Goal: Task Accomplishment & Management: Manage account settings

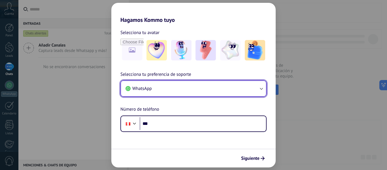
click at [167, 91] on button "WhatsApp" at bounding box center [193, 88] width 145 height 15
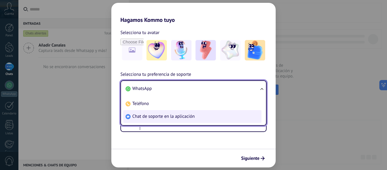
click at [161, 121] on li "Chat de soporte en la aplicación" at bounding box center [192, 116] width 138 height 13
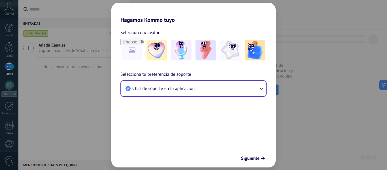
click at [254, 164] on div "Siguiente" at bounding box center [193, 157] width 164 height 19
click at [252, 162] on button "Siguiente" at bounding box center [253, 158] width 29 height 10
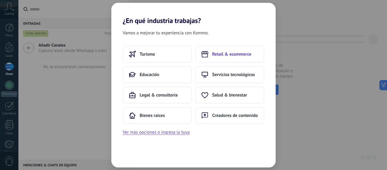
click at [223, 54] on span "Retail & ecommerce" at bounding box center [231, 54] width 39 height 6
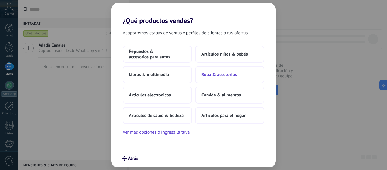
click at [215, 75] on span "Ropa & accesorios" at bounding box center [218, 75] width 35 height 6
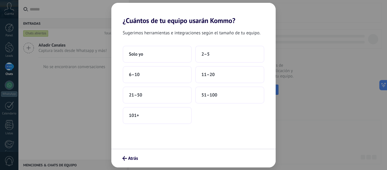
click at [145, 63] on div "Solo yo 2–5 6–10 11–20 21–50 51–100 101+" at bounding box center [194, 85] width 142 height 78
click at [145, 60] on button "Solo yo" at bounding box center [157, 54] width 69 height 17
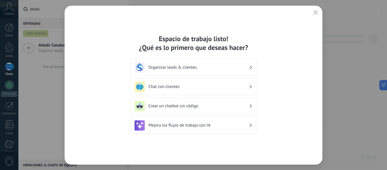
click at [182, 56] on div "Espacio de trabajo listo! ¿Qué es lo primero que deseas hacer? Organizar leads …" at bounding box center [193, 84] width 126 height 101
click at [183, 71] on div "Organizar leads & clientes" at bounding box center [194, 67] width 118 height 10
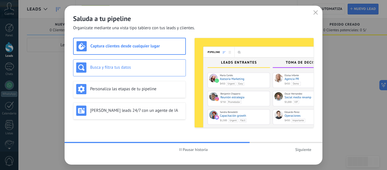
click at [108, 69] on h3 "Busca y filtra tus datos" at bounding box center [136, 67] width 93 height 5
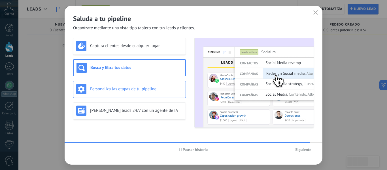
click at [149, 84] on div "Personaliza las etapas de tu pipeline" at bounding box center [129, 89] width 107 height 10
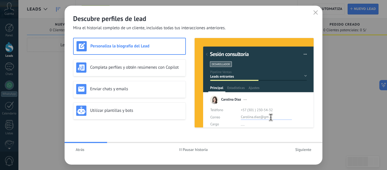
click at [84, 155] on div "Atrás Pausar historia Siguiente" at bounding box center [194, 149] width 258 height 13
click at [79, 152] on button "Atrás" at bounding box center [80, 149] width 14 height 8
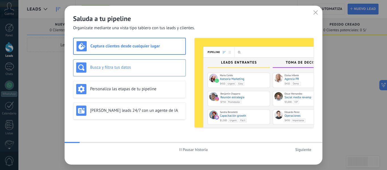
click at [106, 75] on div "Busca y filtra tus datos" at bounding box center [129, 67] width 113 height 17
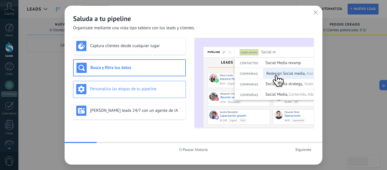
click at [114, 88] on h3 "Personaliza las etapas de tu pipeline" at bounding box center [136, 88] width 93 height 5
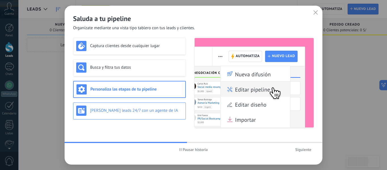
click at [126, 112] on h3 "[PERSON_NAME] leads 24/7 con un agente de IA" at bounding box center [136, 110] width 93 height 5
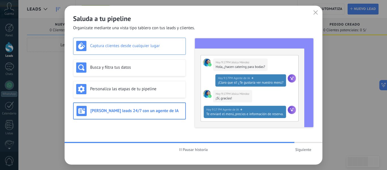
click at [170, 43] on h3 "Captura clientes desde cualquier lugar" at bounding box center [136, 45] width 93 height 5
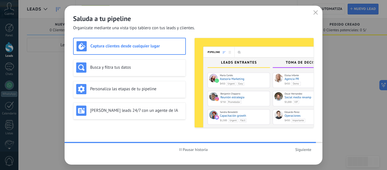
click at [302, 145] on div "Siguiente" at bounding box center [274, 149] width 80 height 8
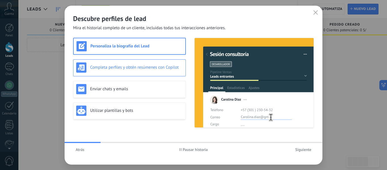
click at [152, 71] on div "Completa perfiles y obtén resúmenes con Copilot" at bounding box center [129, 67] width 107 height 10
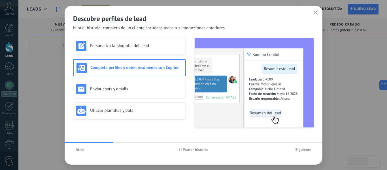
click at [159, 98] on div "Personaliza la biografía del Lead Completa perfiles y obtén resúmenes con Copil…" at bounding box center [129, 83] width 113 height 90
click at [167, 119] on div "Personaliza la biografía del Lead Completa perfiles y obtén resúmenes con Copil…" at bounding box center [129, 83] width 113 height 90
click at [156, 92] on div "Enviar chats y emails" at bounding box center [129, 89] width 107 height 10
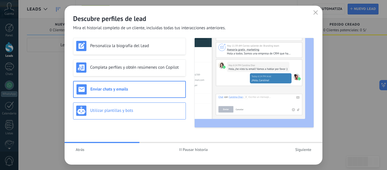
click at [162, 116] on div "Utilizar plantillas y bots" at bounding box center [129, 110] width 113 height 17
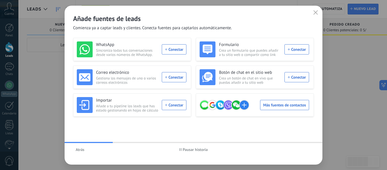
click at [189, 152] on button "Pausar historia" at bounding box center [194, 149] width 34 height 8
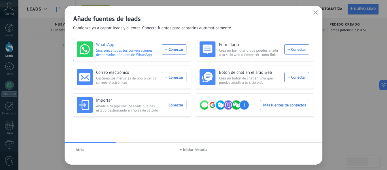
click at [147, 45] on h3 "WhatsApp" at bounding box center [127, 45] width 62 height 6
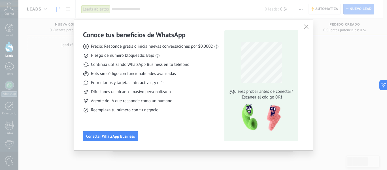
click at [306, 28] on icon "button" at bounding box center [306, 26] width 5 height 5
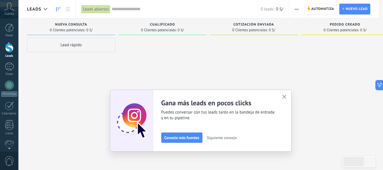
scroll to position [66, 0]
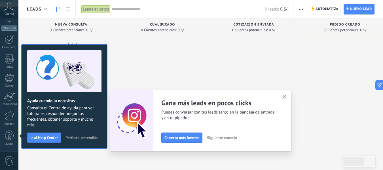
click at [288, 96] on button "button" at bounding box center [284, 97] width 7 height 8
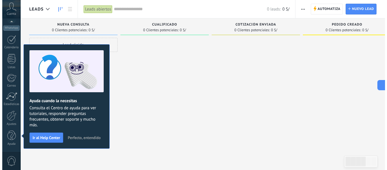
scroll to position [0, 0]
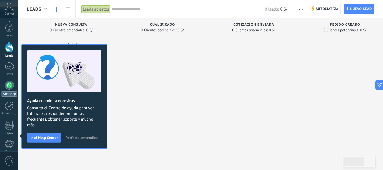
click at [12, 81] on link "WhatsApp" at bounding box center [9, 88] width 18 height 16
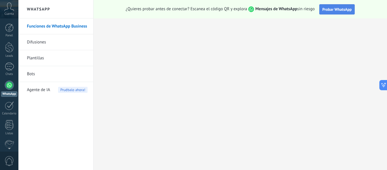
click at [352, 12] on button "Probar WhatsApp" at bounding box center [337, 9] width 36 height 10
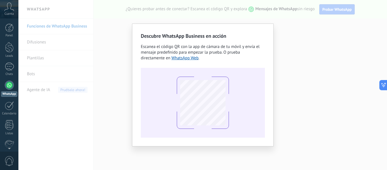
click at [305, 75] on div "Descubre WhatsApp Business en acción Escanea el código QR con la app de cámara …" at bounding box center [202, 85] width 369 height 170
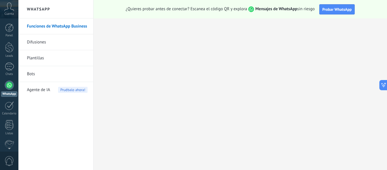
click at [6, 12] on div "Cuenta" at bounding box center [9, 9] width 18 height 18
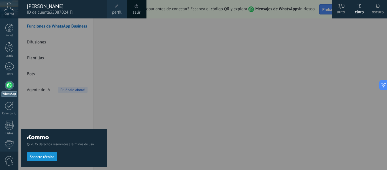
click at [340, 8] on use at bounding box center [340, 6] width 7 height 6
click at [167, 106] on div at bounding box center [211, 85] width 387 height 170
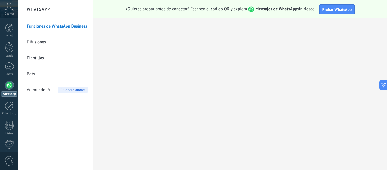
click at [11, 12] on span "Cuenta" at bounding box center [9, 14] width 9 height 4
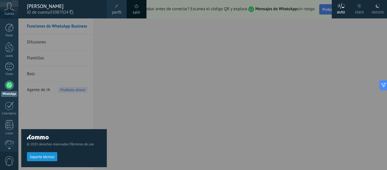
click at [378, 6] on icon at bounding box center [377, 6] width 5 height 5
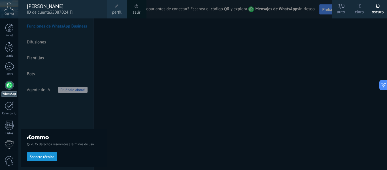
click at [252, 82] on div at bounding box center [211, 85] width 387 height 170
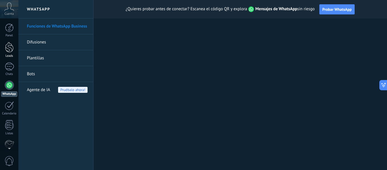
click at [1, 51] on link "Leads" at bounding box center [9, 50] width 18 height 16
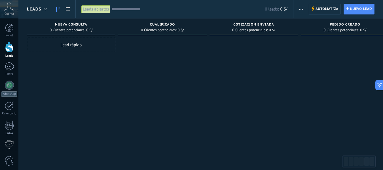
click at [325, 31] on span "0 Clientes potenciales:" at bounding box center [340, 29] width 35 height 3
click at [84, 38] on div "Lead rápido" at bounding box center [71, 45] width 88 height 14
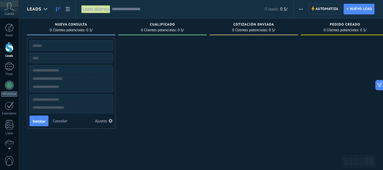
click at [77, 44] on input "text" at bounding box center [70, 45] width 83 height 8
click at [66, 58] on input "numeric" at bounding box center [70, 58] width 83 height 8
click at [61, 75] on input "text" at bounding box center [70, 78] width 83 height 8
click at [56, 69] on input "text" at bounding box center [70, 70] width 83 height 8
click at [59, 83] on input "text" at bounding box center [70, 87] width 83 height 8
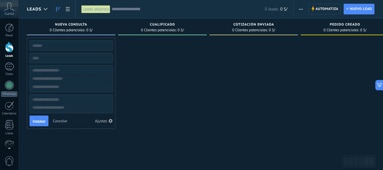
click at [59, 86] on input "text" at bounding box center [70, 87] width 83 height 8
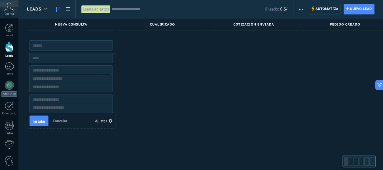
scroll to position [10, 0]
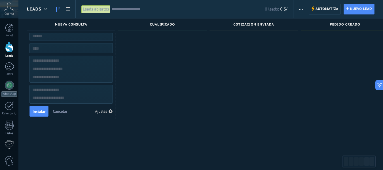
click at [66, 100] on textarea at bounding box center [71, 98] width 83 height 8
click at [61, 91] on input "text" at bounding box center [70, 90] width 83 height 8
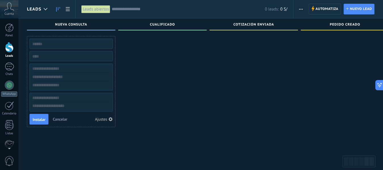
scroll to position [0, 0]
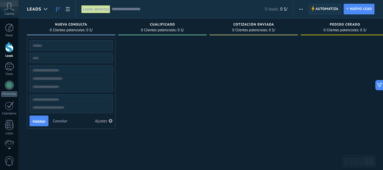
click at [320, 10] on span "Automatiza" at bounding box center [326, 9] width 23 height 10
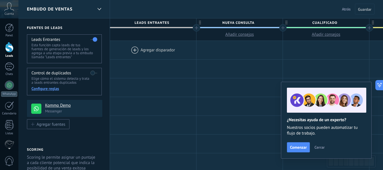
click at [314, 146] on button "Cerrar" at bounding box center [319, 147] width 15 height 8
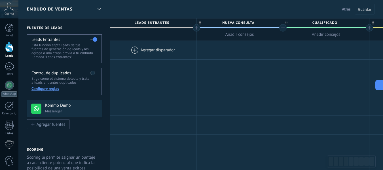
click at [86, 73] on div "Control de duplicados Elige cómo el sistema detecta y trata a leads entrantes d…" at bounding box center [64, 81] width 75 height 27
click at [88, 71] on div "Control de duplicados Elige cómo el sistema detecta y trata a leads entrantes d…" at bounding box center [64, 81] width 75 height 27
click at [91, 71] on label at bounding box center [93, 72] width 7 height 9
click at [100, 78] on div "Control de duplicados Elige cómo el sistema detecta y trata a leads entrantes d…" at bounding box center [64, 81] width 75 height 27
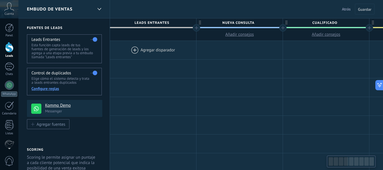
click at [95, 69] on label at bounding box center [93, 72] width 7 height 9
click at [159, 21] on span "Leads Entrantes" at bounding box center [151, 22] width 83 height 9
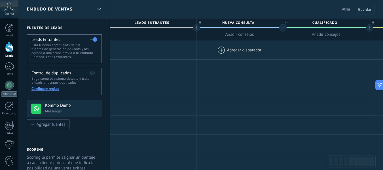
click at [236, 50] on div at bounding box center [239, 50] width 86 height 18
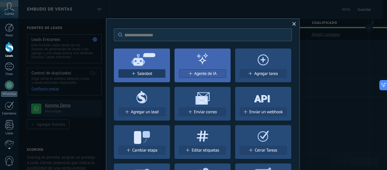
click at [151, 72] on div "Salesbot" at bounding box center [142, 73] width 46 height 5
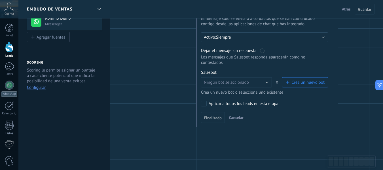
scroll to position [94, 0]
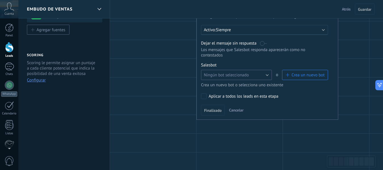
click at [265, 73] on button "Ningún bot seleccionado" at bounding box center [236, 75] width 71 height 10
click at [268, 63] on div "Salesbot Gestionar" at bounding box center [264, 64] width 127 height 5
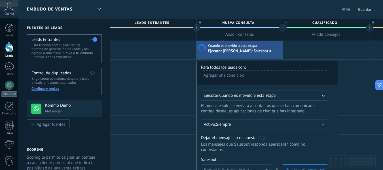
click at [241, 75] on div "Agregar una condición" at bounding box center [264, 75] width 127 height 10
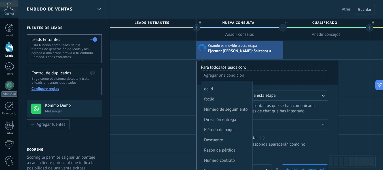
scroll to position [142, 0]
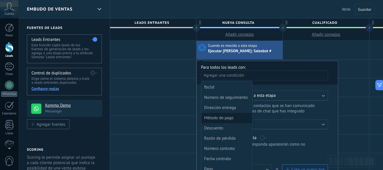
click at [232, 121] on div "Método de pago" at bounding box center [226, 118] width 44 height 8
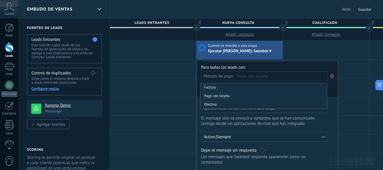
click at [211, 97] on span "Pago con tarjeta" at bounding box center [216, 96] width 29 height 6
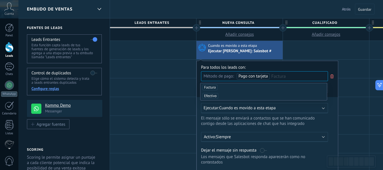
click at [210, 88] on span "Factura" at bounding box center [209, 87] width 15 height 6
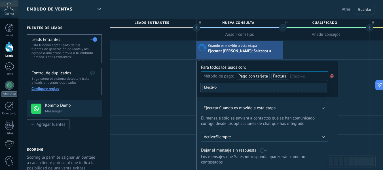
click at [210, 88] on span "Efectivo" at bounding box center [210, 87] width 16 height 6
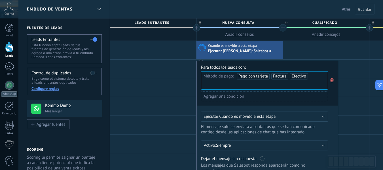
click at [219, 97] on div "Agregar una condición" at bounding box center [264, 96] width 127 height 10
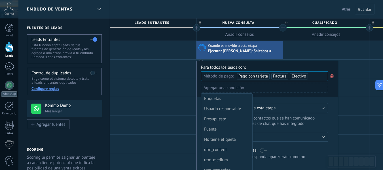
click at [337, 94] on div at bounding box center [267, 143] width 141 height 165
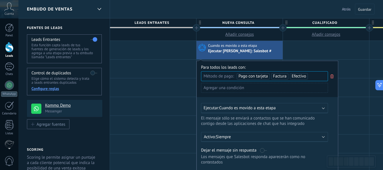
click at [331, 74] on use at bounding box center [331, 76] width 3 height 4
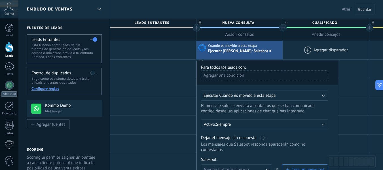
click at [334, 56] on div at bounding box center [326, 50] width 86 height 18
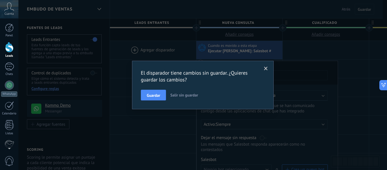
click at [265, 70] on span at bounding box center [266, 69] width 4 height 4
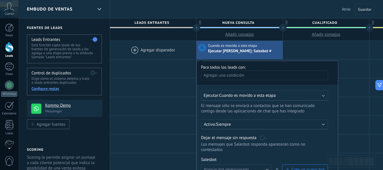
click at [129, 52] on div at bounding box center [153, 50] width 86 height 18
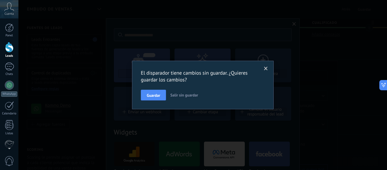
click at [133, 44] on div "El disparador tiene cambios sin guardar. ¿Quieres guardar los cambios? Guardar …" at bounding box center [202, 85] width 369 height 170
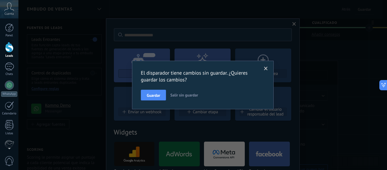
click at [177, 97] on span "Salir sin guardar" at bounding box center [184, 94] width 28 height 5
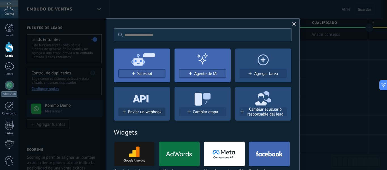
click at [129, 112] on span "Enviar un webhook" at bounding box center [144, 111] width 33 height 5
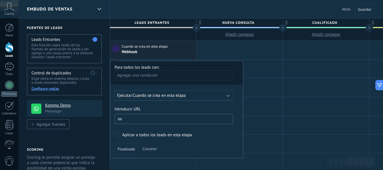
click at [171, 80] on div "Agregar una condición" at bounding box center [173, 75] width 118 height 10
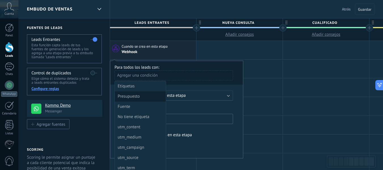
scroll to position [133, 0]
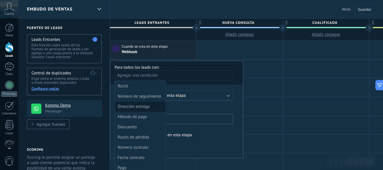
click at [145, 109] on div "Dirección entrega" at bounding box center [140, 107] width 44 height 8
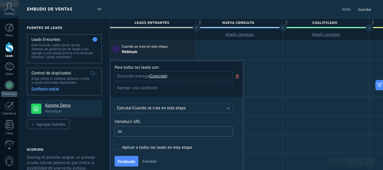
scroll to position [47, 0]
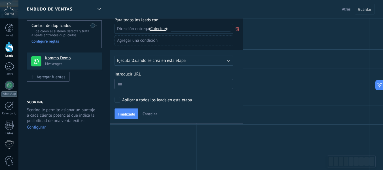
click at [146, 112] on span "Cancelar" at bounding box center [149, 113] width 14 height 5
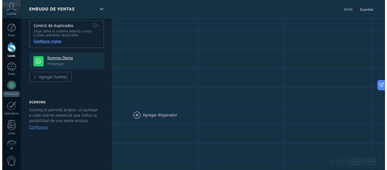
scroll to position [0, 0]
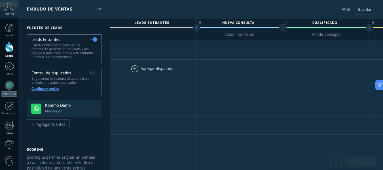
click at [131, 69] on div at bounding box center [153, 68] width 86 height 18
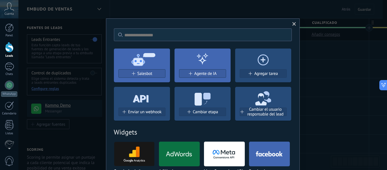
click at [294, 20] on span at bounding box center [293, 24] width 9 height 10
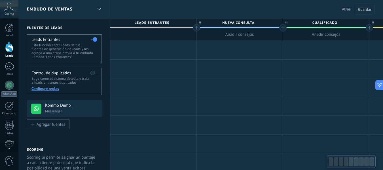
click at [150, 45] on div at bounding box center [153, 50] width 86 height 18
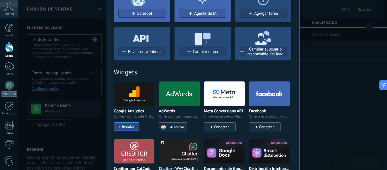
scroll to position [47, 0]
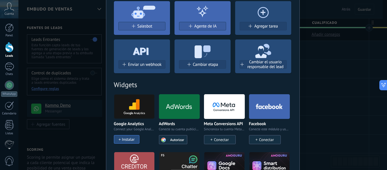
click at [189, 108] on icon at bounding box center [179, 106] width 27 height 5
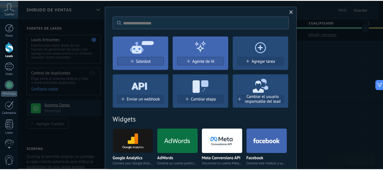
scroll to position [0, 0]
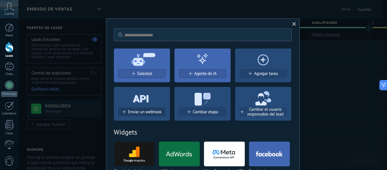
click at [151, 109] on span "Enviar un webhook" at bounding box center [144, 111] width 33 height 5
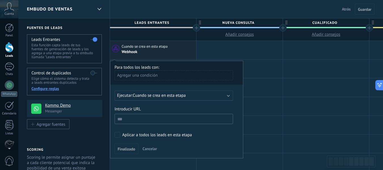
click at [148, 77] on div "Agregar una condición" at bounding box center [173, 75] width 118 height 10
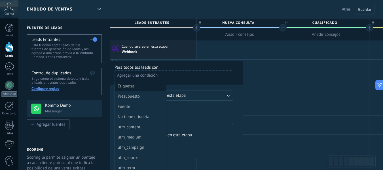
click at [137, 87] on div "Etiquetas" at bounding box center [140, 86] width 44 height 8
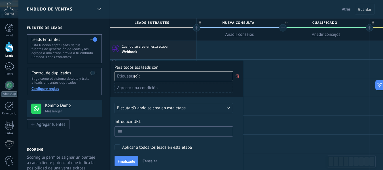
click at [167, 79] on input "text" at bounding box center [156, 75] width 28 height 9
click at [152, 87] on div "Agregar una condición" at bounding box center [173, 88] width 118 height 10
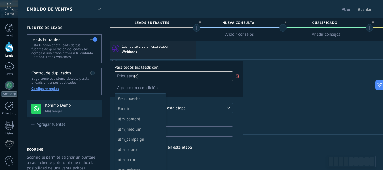
click at [159, 77] on div at bounding box center [176, 115] width 133 height 109
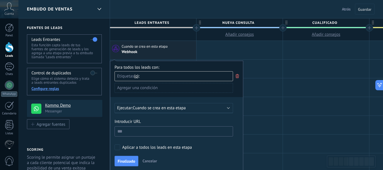
click at [159, 76] on div "Etiquetas y o o" at bounding box center [173, 76] width 118 height 10
click at [157, 75] on input "text" at bounding box center [156, 75] width 28 height 9
type input "****"
type input "*****"
click at [135, 88] on div "Agregar una condición" at bounding box center [173, 88] width 118 height 10
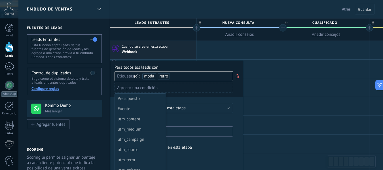
click at [181, 98] on div at bounding box center [176, 115] width 133 height 109
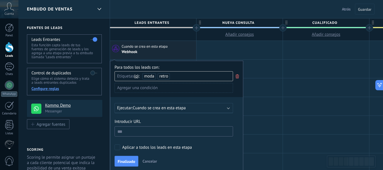
click at [171, 108] on span "Cuando se crea en esta etapa" at bounding box center [159, 107] width 53 height 5
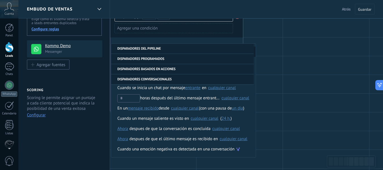
scroll to position [47, 0]
